Goal: Transaction & Acquisition: Purchase product/service

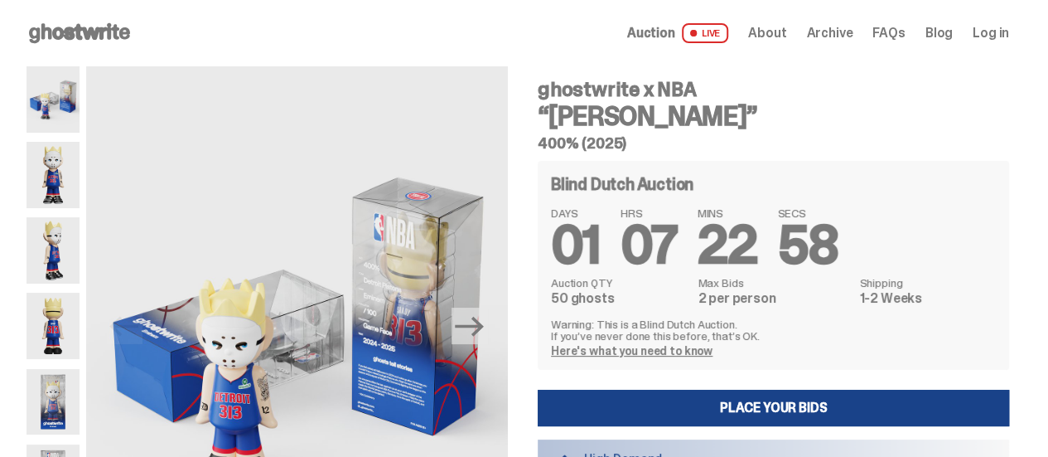
click at [64, 167] on img at bounding box center [53, 175] width 53 height 66
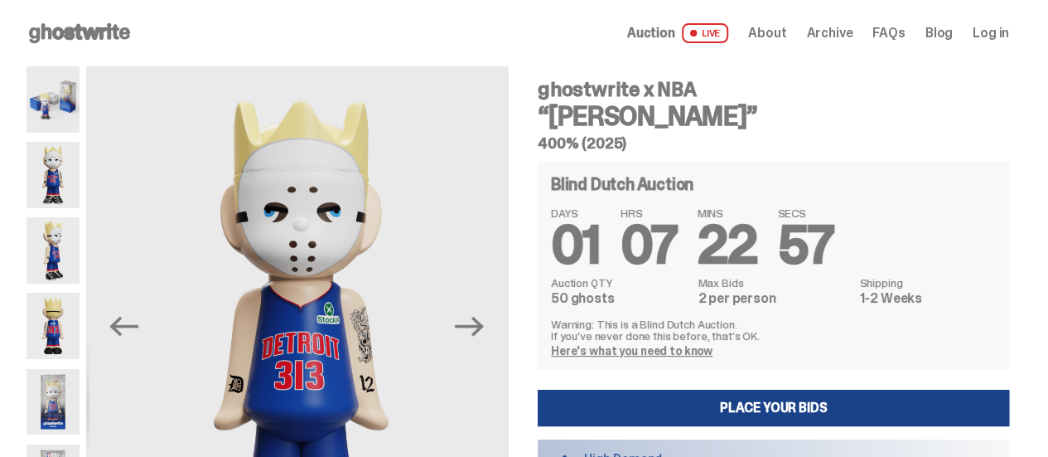
click at [54, 230] on img at bounding box center [53, 250] width 53 height 66
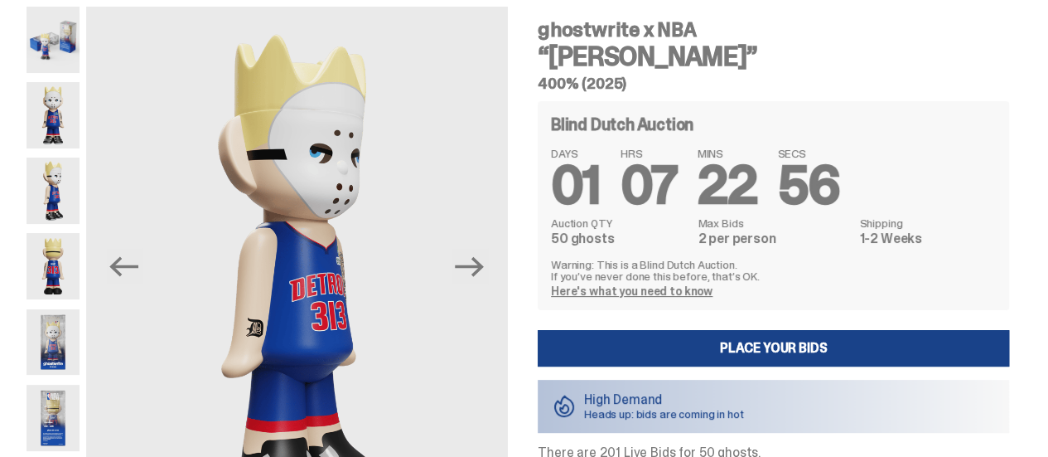
scroll to position [166, 0]
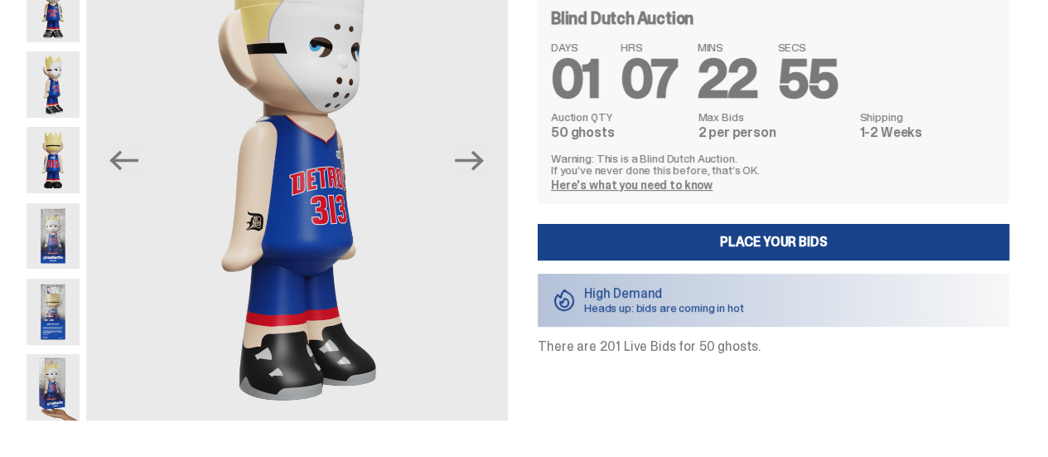
click at [54, 278] on div at bounding box center [53, 161] width 53 height 520
click at [55, 287] on img at bounding box center [53, 311] width 53 height 66
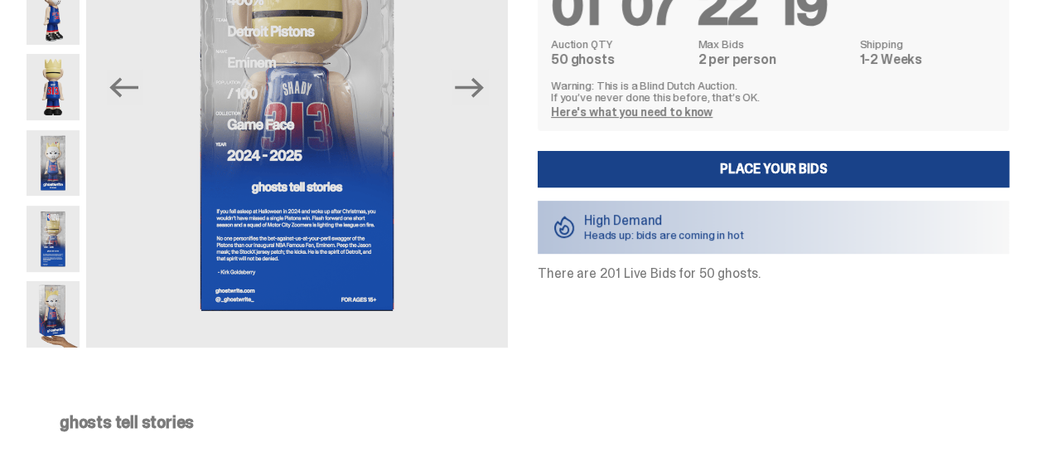
scroll to position [166, 0]
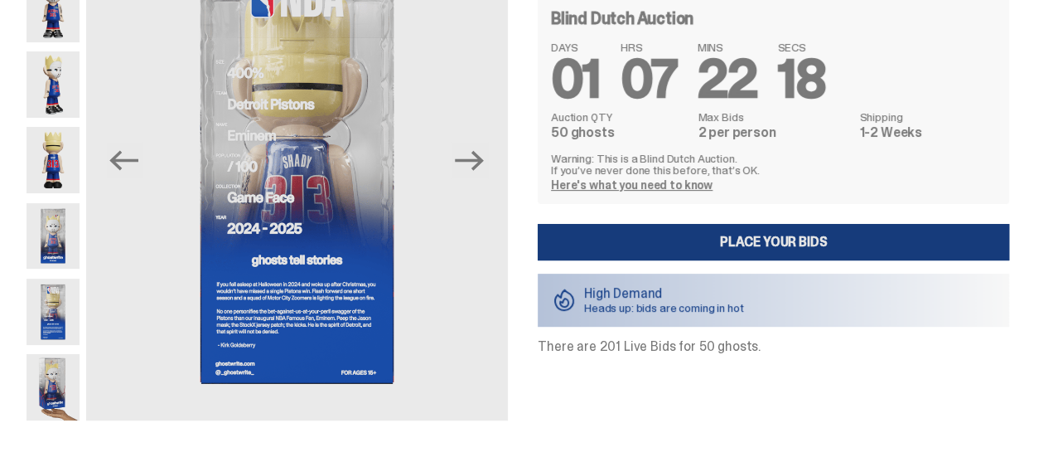
click at [777, 246] on link "Place your Bids" at bounding box center [774, 242] width 472 height 36
